Goal: Check status: Check status

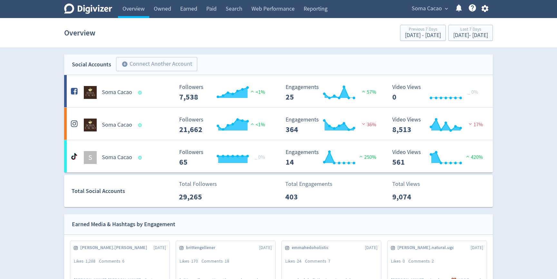
click at [456, 42] on div "Overview Previous 7 Days [DATE] - [DATE] Last 7 Days [DATE] - [DATE]" at bounding box center [278, 33] width 429 height 21
click at [459, 34] on div "[DATE] - [DATE]" at bounding box center [471, 36] width 35 height 6
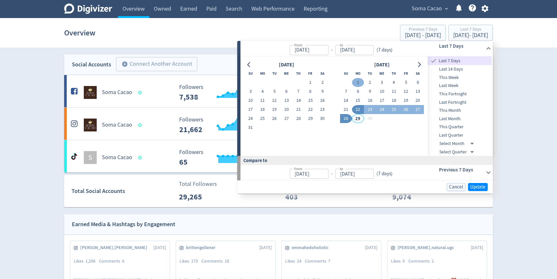
click at [358, 81] on button "1" at bounding box center [358, 82] width 12 height 9
type input "[DATE]"
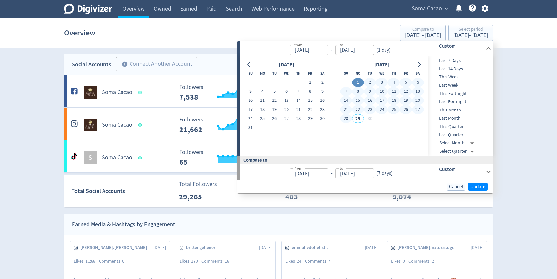
click at [345, 121] on button "28" at bounding box center [346, 118] width 12 height 9
type input "[DATE]"
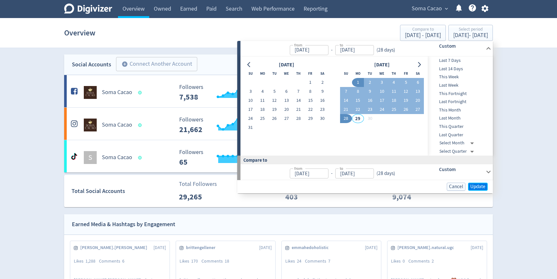
click at [481, 185] on span "Update" at bounding box center [478, 187] width 15 height 5
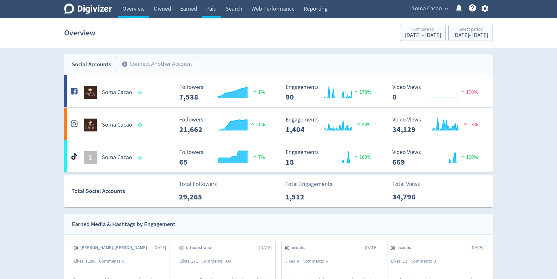
click at [220, 6] on link "Paid" at bounding box center [211, 9] width 19 height 18
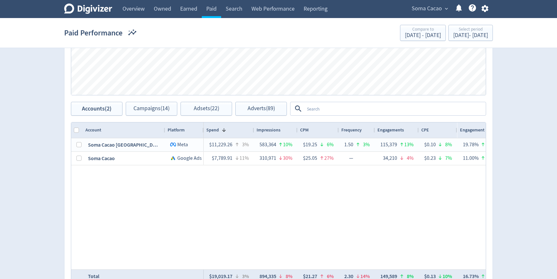
scroll to position [282, 0]
drag, startPoint x: 363, startPoint y: 108, endPoint x: 363, endPoint y: 18, distance: 90.0
click at [363, 107] on textarea at bounding box center [395, 108] width 181 height 12
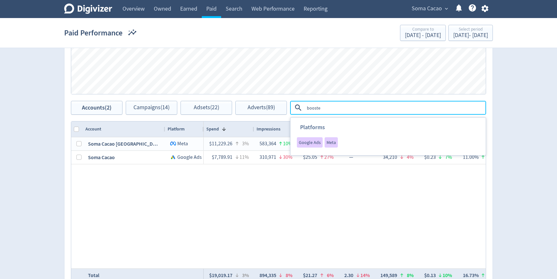
type textarea "boosted"
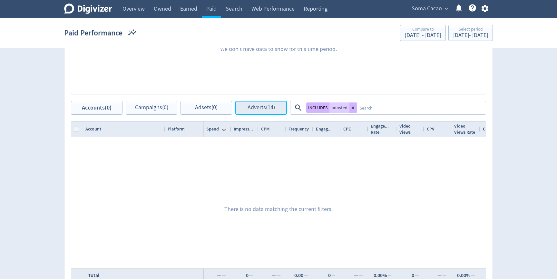
click at [255, 101] on button "Adverts (14)" at bounding box center [261, 108] width 52 height 14
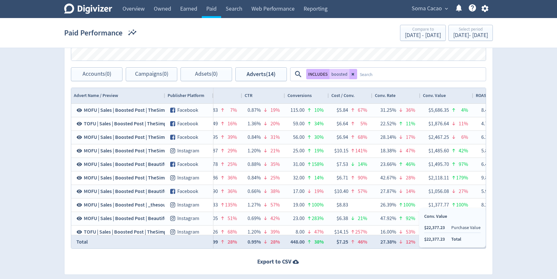
drag, startPoint x: 450, startPoint y: 241, endPoint x: 425, endPoint y: 247, distance: 25.9
click at [447, 243] on div "Conv. Value $22,377.23 Purchase Value $22,377.23 Total" at bounding box center [452, 227] width 67 height 39
drag, startPoint x: 447, startPoint y: 240, endPoint x: 421, endPoint y: 241, distance: 26.5
click at [421, 241] on div "Conv. Value $22,377.23 Purchase Value $22,377.23 Total" at bounding box center [452, 227] width 67 height 39
copy li "$22,377.23"
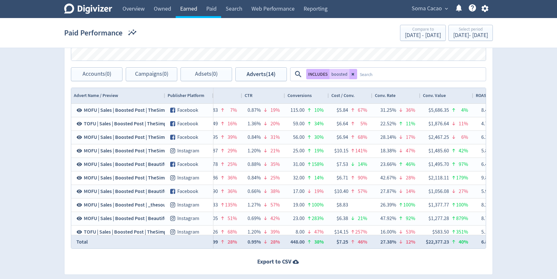
click at [187, 13] on link "Earned" at bounding box center [189, 9] width 26 height 18
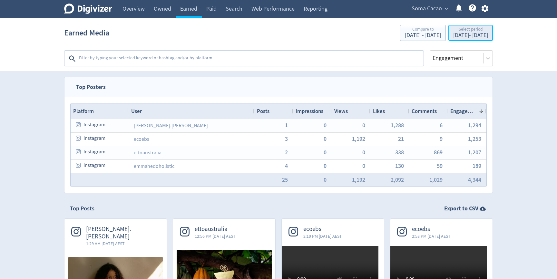
click at [468, 28] on div "Select period" at bounding box center [471, 29] width 35 height 5
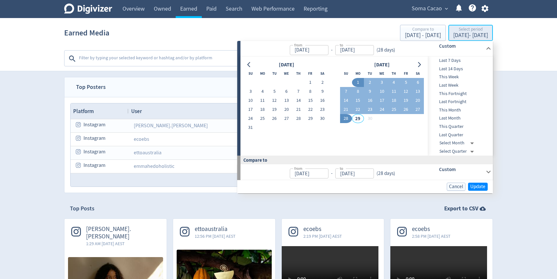
type input "[DATE]"
click at [405, 107] on button "26" at bounding box center [406, 109] width 12 height 9
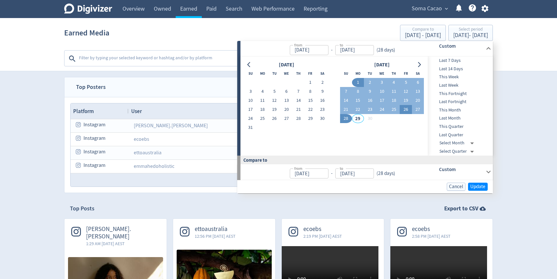
type input "[DATE]"
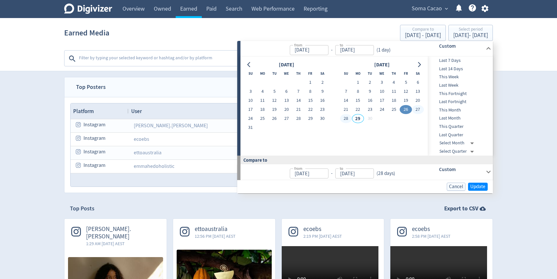
click at [345, 120] on button "28" at bounding box center [346, 118] width 12 height 9
type input "[DATE]"
click at [473, 186] on span "Update" at bounding box center [478, 187] width 15 height 5
